Goal: Task Accomplishment & Management: Use online tool/utility

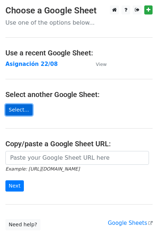
click at [23, 114] on link "Select..." at bounding box center [18, 109] width 27 height 11
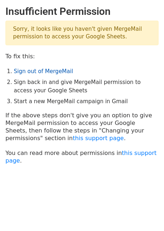
click at [35, 70] on link "Sign out of MergeMail" at bounding box center [43, 71] width 59 height 7
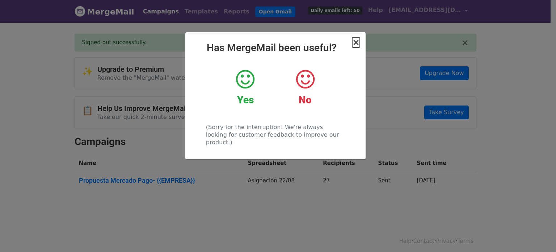
click at [356, 41] on span "×" at bounding box center [355, 42] width 7 height 10
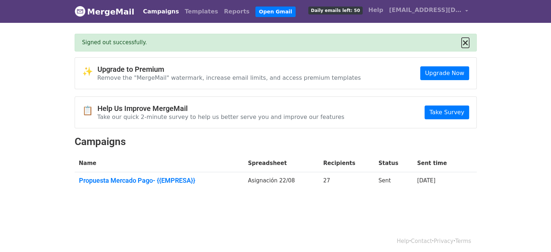
click at [466, 43] on button "×" at bounding box center [464, 42] width 7 height 9
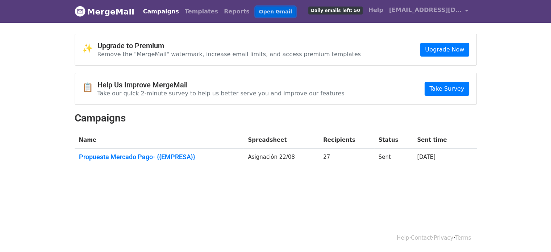
click at [255, 13] on link "Open Gmail" at bounding box center [275, 12] width 40 height 11
click at [411, 12] on span "ext_rojasmat@mercadolibre.com" at bounding box center [425, 10] width 72 height 9
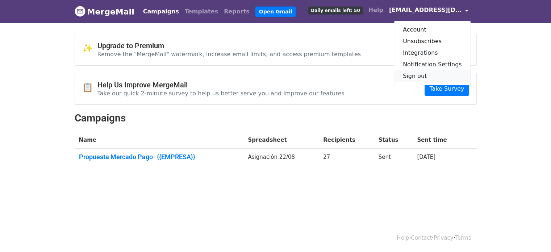
click at [416, 74] on link "Sign out" at bounding box center [432, 76] width 76 height 12
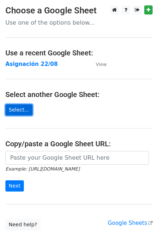
click at [22, 108] on link "Select..." at bounding box center [18, 109] width 27 height 11
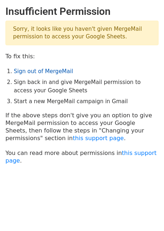
click at [27, 72] on link "Sign out of MergeMail" at bounding box center [43, 71] width 59 height 7
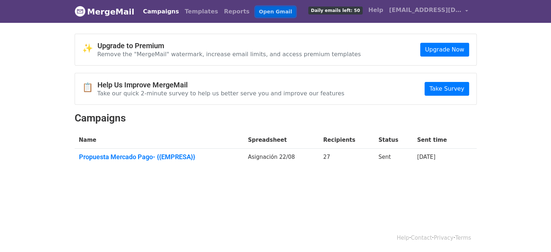
click at [255, 12] on link "Open Gmail" at bounding box center [275, 12] width 40 height 11
click at [150, 153] on link "Propuesta Mercado Pago- {{EMPRESA}}" at bounding box center [159, 157] width 160 height 8
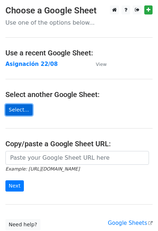
click at [26, 114] on link "Select..." at bounding box center [18, 109] width 27 height 11
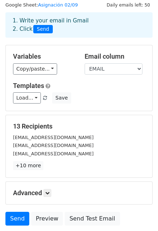
scroll to position [25, 0]
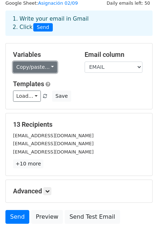
click at [45, 66] on link "Copy/paste..." at bounding box center [35, 67] width 44 height 11
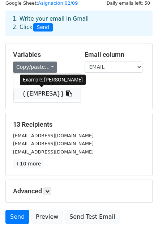
click at [42, 95] on link "{{EMPRESA}}" at bounding box center [46, 94] width 67 height 12
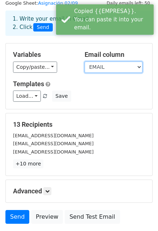
click at [112, 67] on select "EMAIL EMPRESA" at bounding box center [114, 67] width 58 height 11
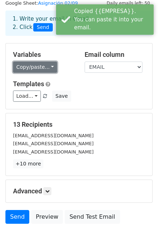
click at [29, 66] on link "Copy/paste..." at bounding box center [35, 67] width 44 height 11
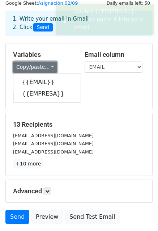
click at [29, 67] on link "Copy/paste..." at bounding box center [35, 67] width 44 height 11
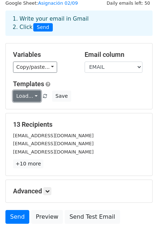
click at [24, 94] on link "Load..." at bounding box center [27, 96] width 28 height 11
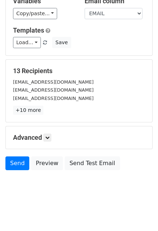
scroll to position [0, 0]
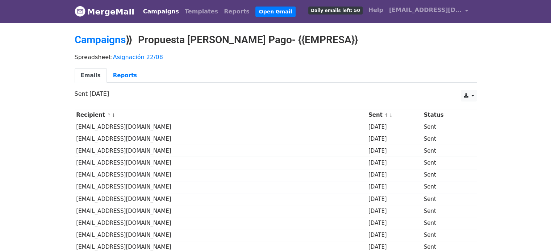
click at [107, 127] on td "lefuclub@gmail.com" at bounding box center [221, 127] width 292 height 12
drag, startPoint x: 331, startPoint y: 41, endPoint x: 263, endPoint y: 40, distance: 67.7
click at [263, 40] on h2 "Campaigns ⟫ Propuesta Mercado Pago- {{EMPRESA}}" at bounding box center [276, 40] width 402 height 12
copy h2 "{{EMPRESA}}"
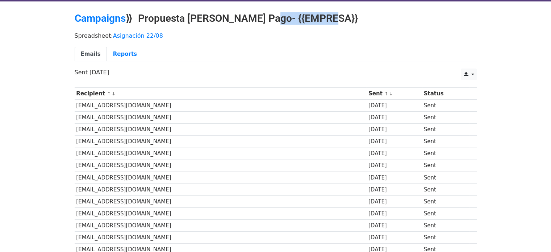
scroll to position [22, 0]
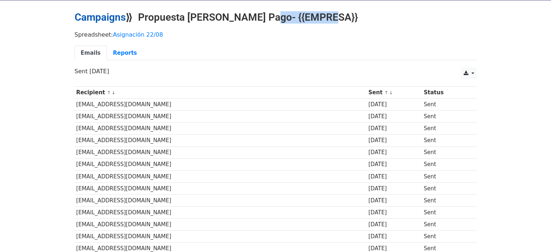
click at [91, 19] on link "Campaigns" at bounding box center [100, 17] width 51 height 12
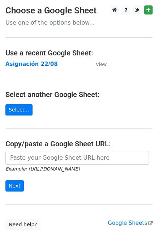
click at [28, 109] on main "Choose a Google Sheet Use one of the options below... Use a recent Google Sheet…" at bounding box center [79, 117] width 158 height 225
click at [19, 109] on link "Select..." at bounding box center [18, 109] width 27 height 11
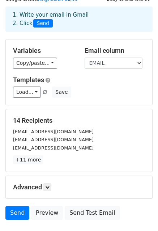
scroll to position [36, 0]
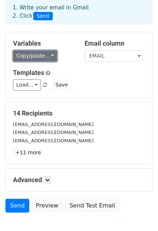
click at [43, 57] on link "Copy/paste..." at bounding box center [35, 55] width 44 height 11
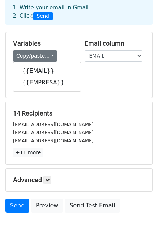
click at [89, 87] on div "Load... No templates saved Save" at bounding box center [79, 84] width 143 height 11
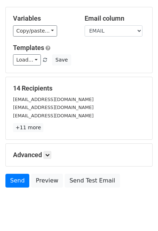
scroll to position [78, 0]
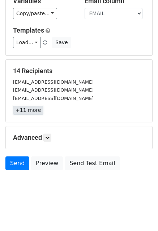
click at [32, 113] on link "+11 more" at bounding box center [28, 110] width 30 height 9
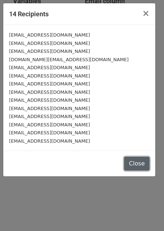
click at [140, 163] on button "Close" at bounding box center [136, 164] width 25 height 14
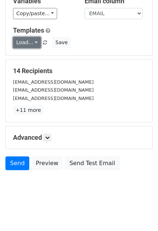
click at [32, 45] on link "Load..." at bounding box center [27, 42] width 28 height 11
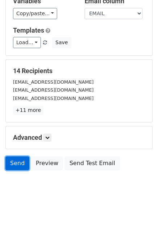
click at [23, 161] on link "Send" at bounding box center [17, 163] width 24 height 14
click at [21, 162] on link "Send" at bounding box center [17, 163] width 24 height 14
click at [15, 159] on link "Send" at bounding box center [17, 163] width 24 height 14
click at [22, 159] on link "Send" at bounding box center [17, 163] width 24 height 14
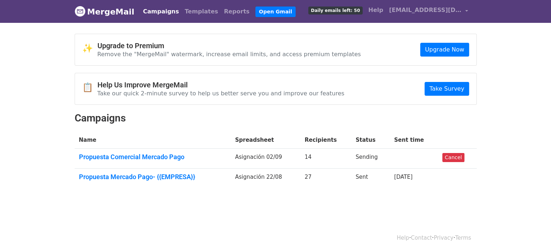
scroll to position [1, 0]
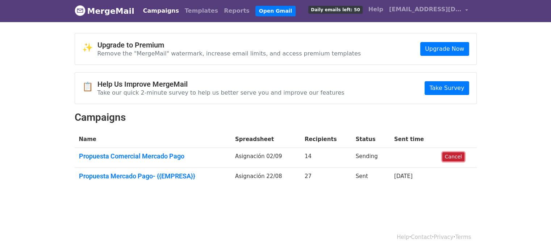
click at [447, 152] on link "Cancel" at bounding box center [453, 156] width 22 height 9
